Goal: Task Accomplishment & Management: Manage account settings

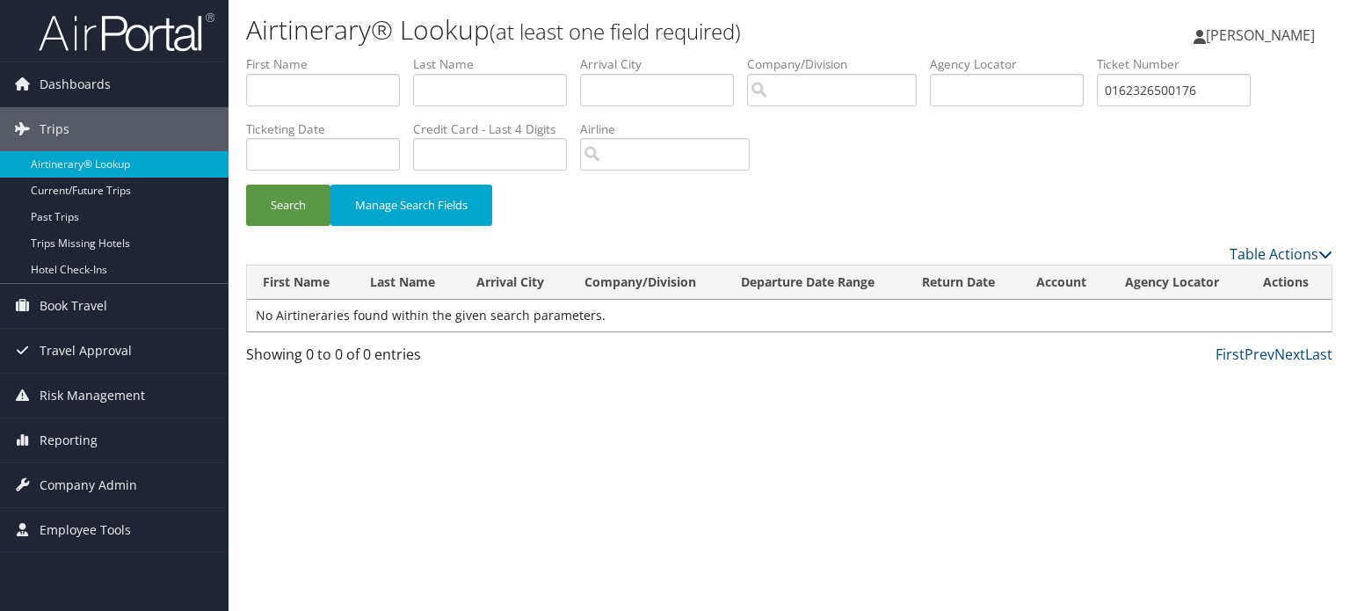
click at [117, 39] on img at bounding box center [127, 31] width 176 height 41
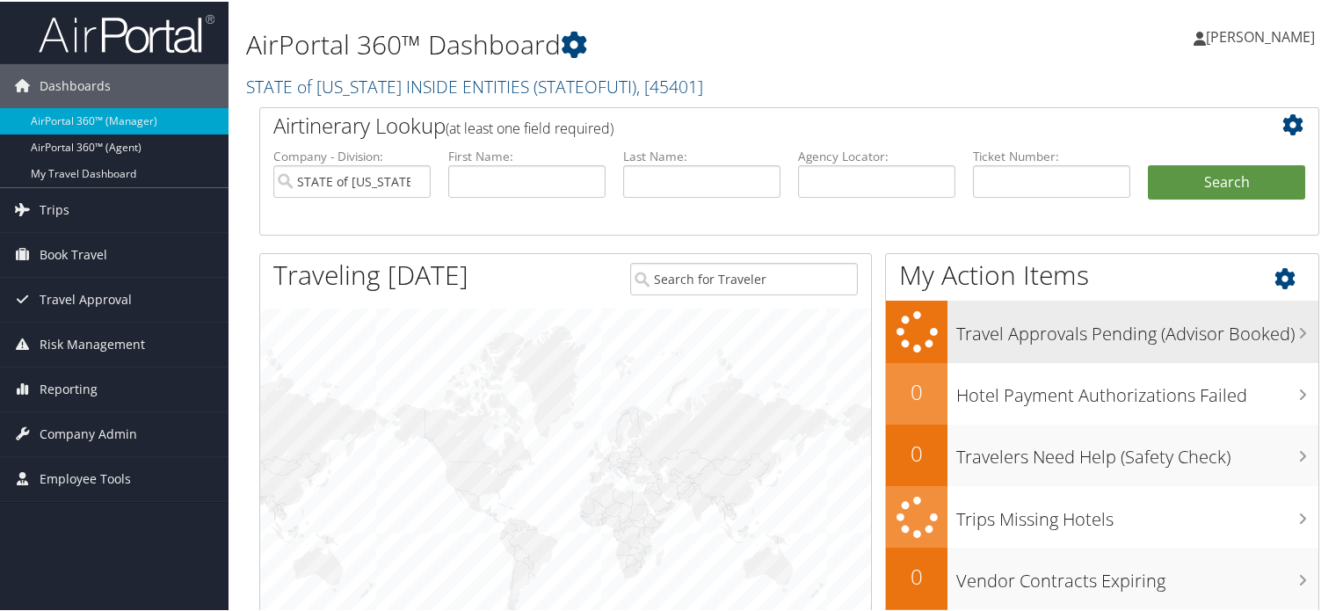
click at [1044, 329] on h3 "Travel Approvals Pending (Advisor Booked)" at bounding box center [1137, 327] width 362 height 33
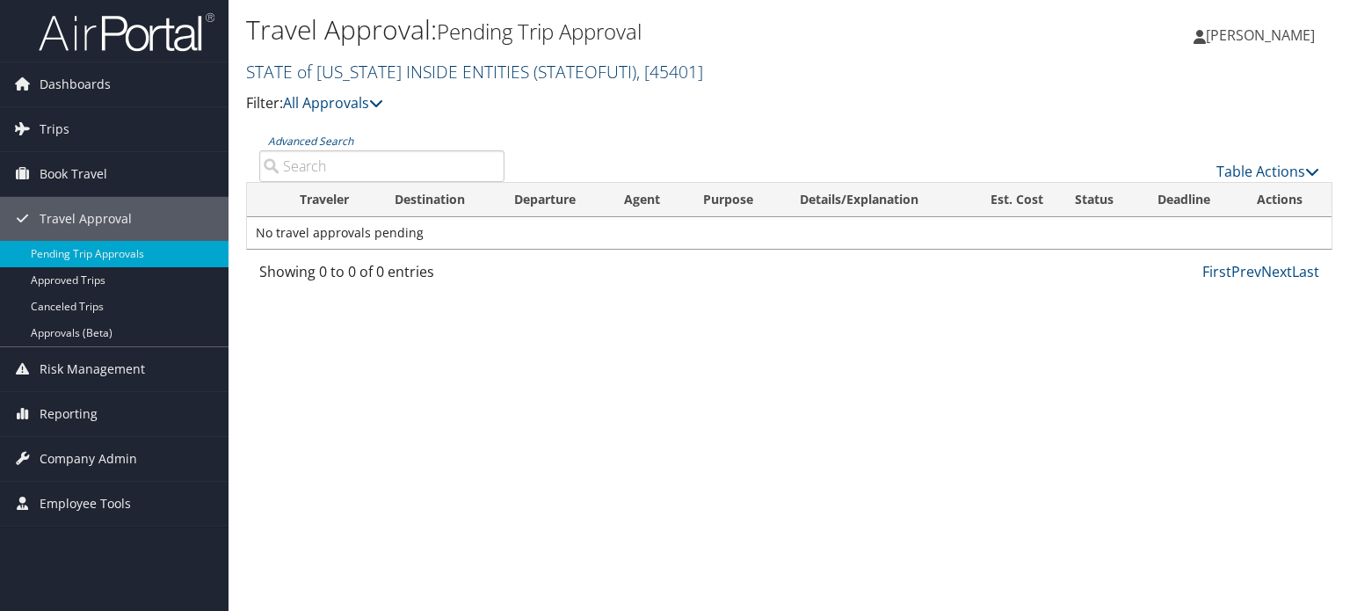
click at [389, 73] on link "STATE of [US_STATE] INSIDE ENTITIES ( STATEOFUTI ) , [ 45401 ]" at bounding box center [474, 72] width 457 height 24
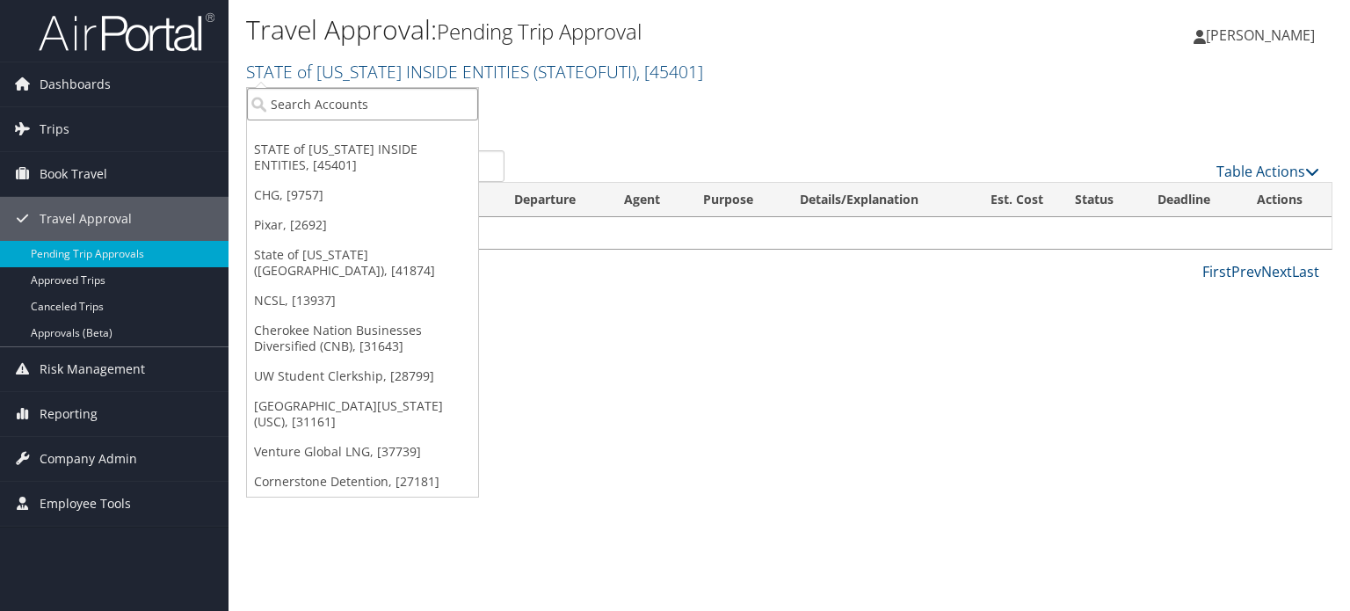
click at [360, 105] on input "search" at bounding box center [362, 104] width 231 height 33
type input "Venture"
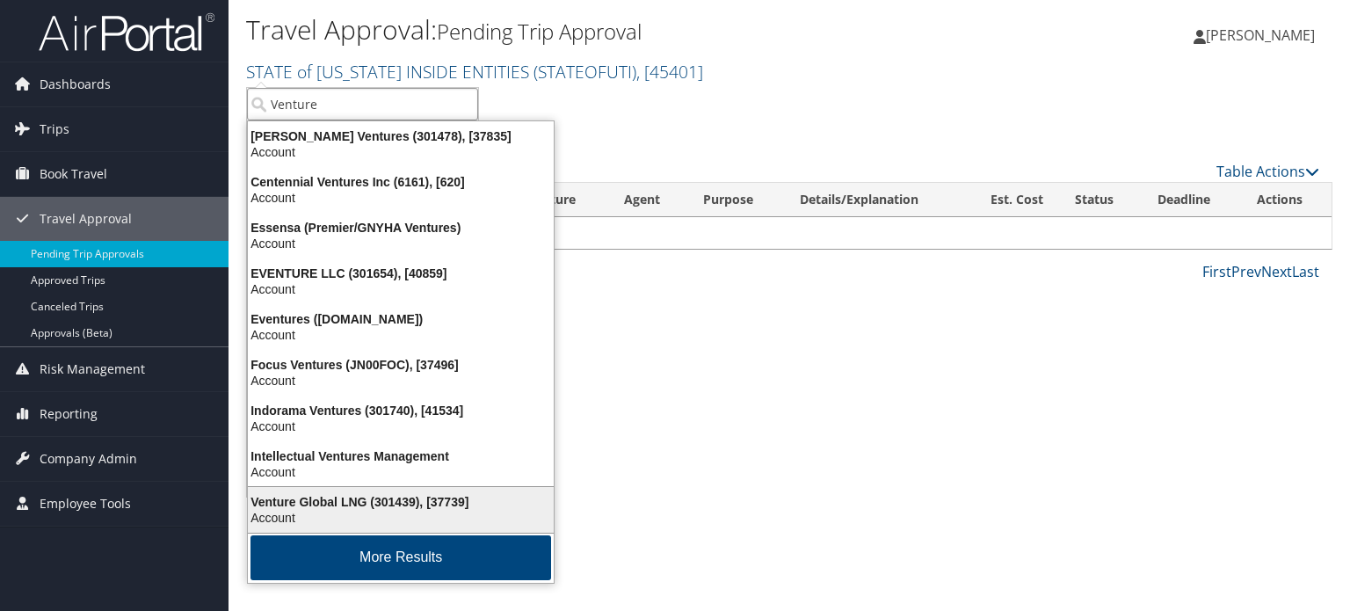
click at [355, 491] on div "Venture Global LNG (301439), [37739] Account" at bounding box center [400, 509] width 300 height 40
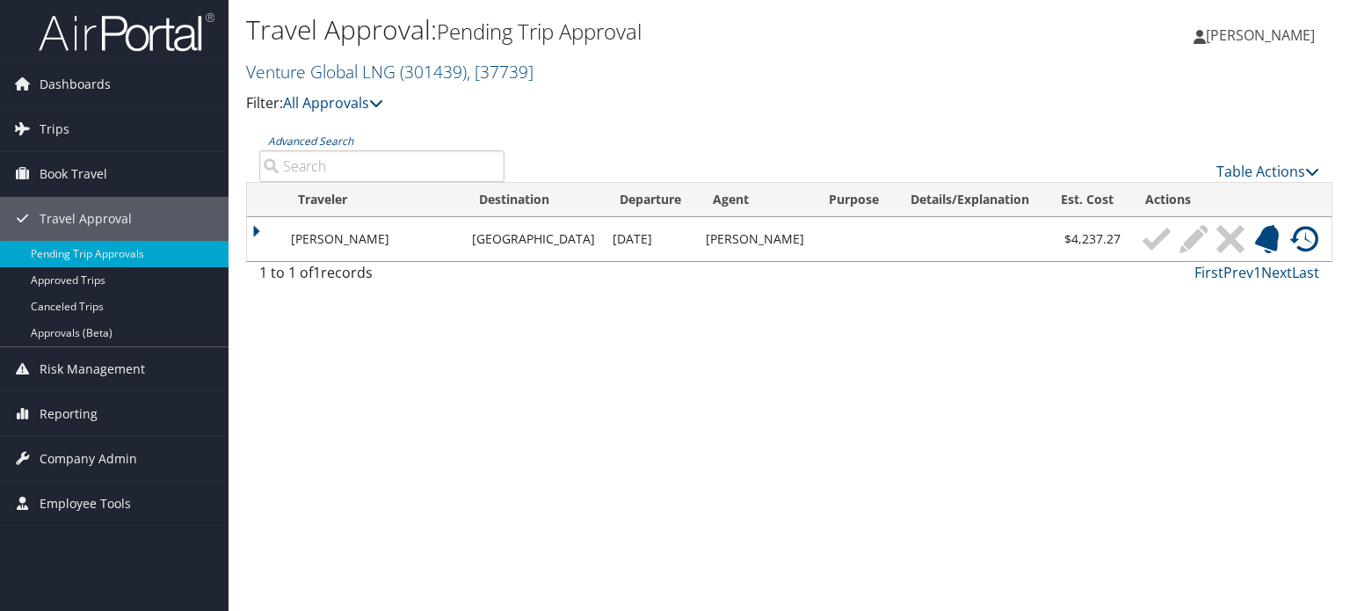
click at [1298, 233] on img at bounding box center [1304, 239] width 28 height 28
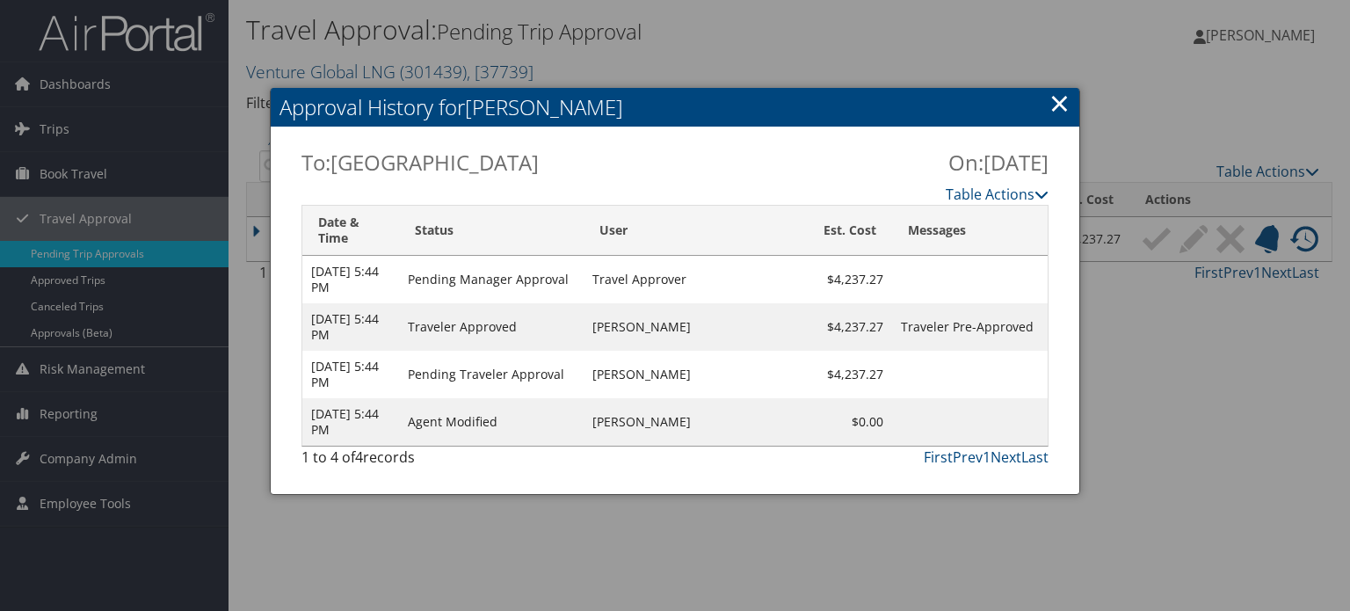
click at [1057, 102] on link "×" at bounding box center [1059, 102] width 20 height 35
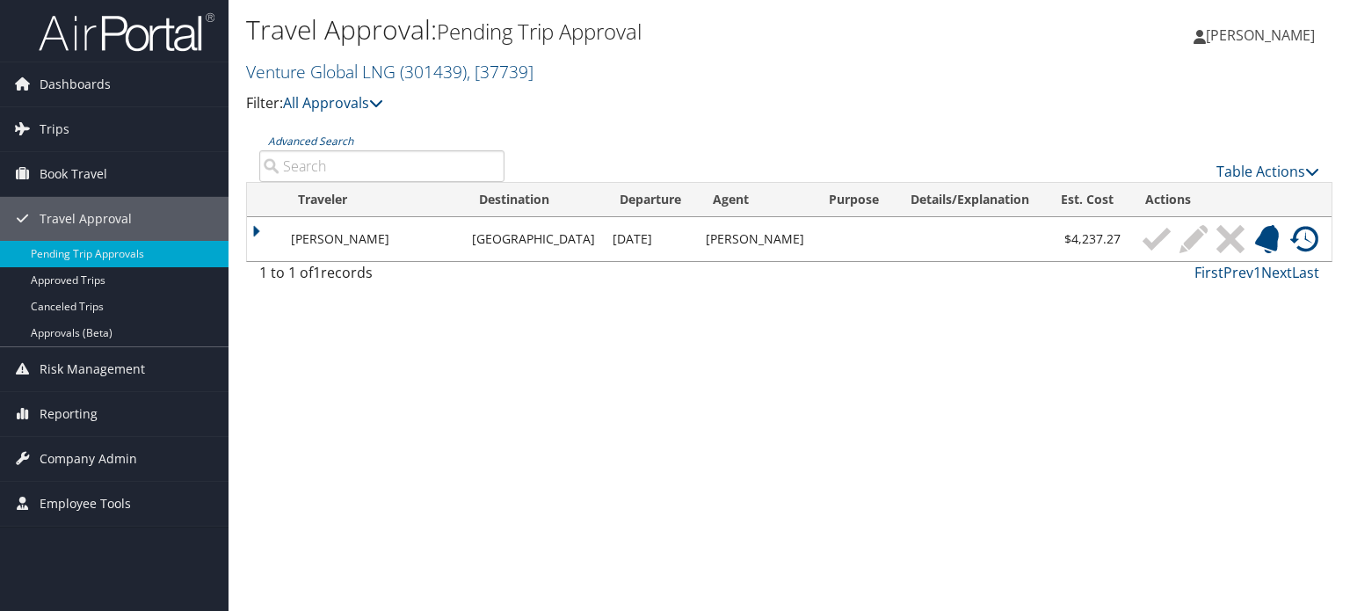
click at [1300, 231] on img at bounding box center [1304, 239] width 28 height 28
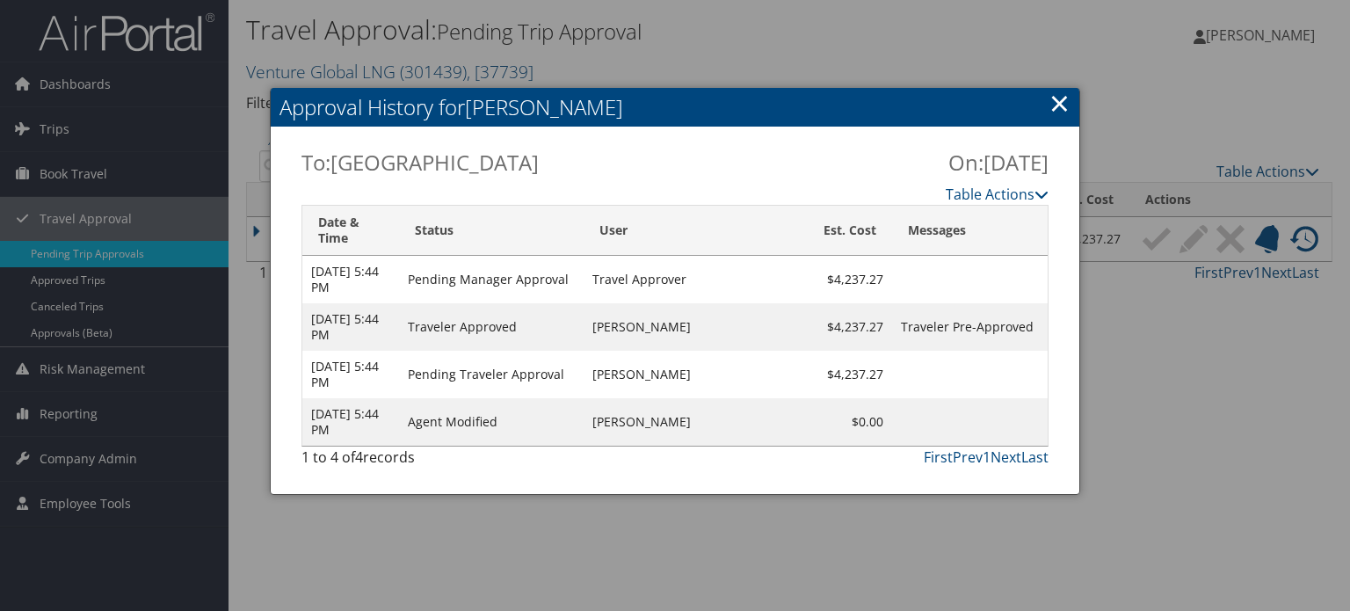
click at [1055, 110] on link "×" at bounding box center [1059, 102] width 20 height 35
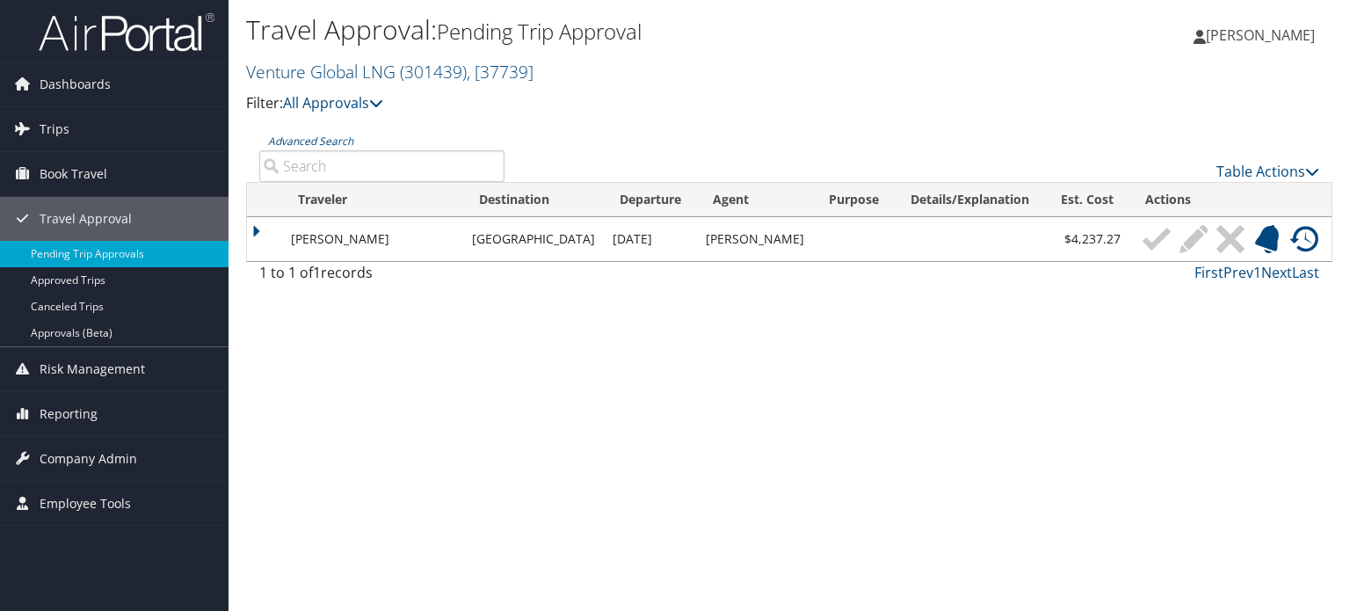
click at [255, 231] on td at bounding box center [264, 239] width 35 height 44
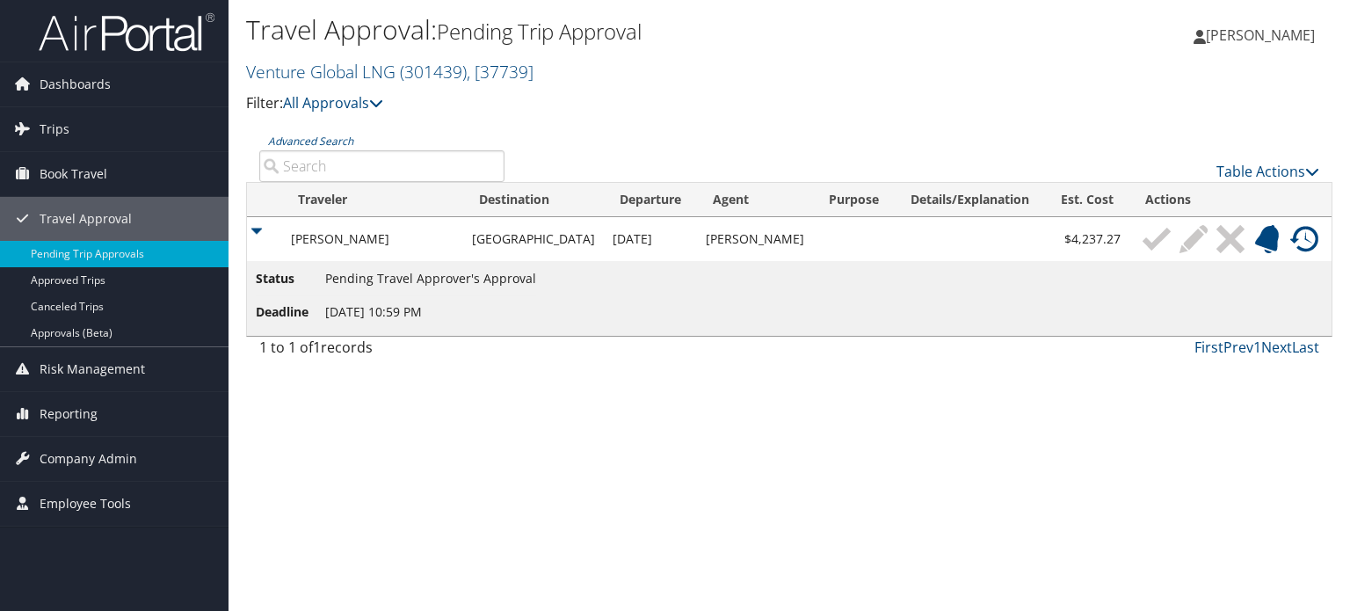
click at [255, 231] on td at bounding box center [264, 239] width 35 height 44
